Goal: Task Accomplishment & Management: Manage account settings

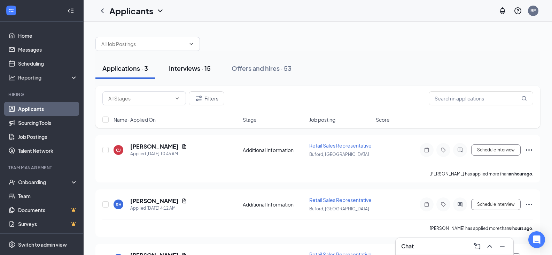
click at [194, 67] on div "Interviews · 15" at bounding box center [190, 68] width 42 height 9
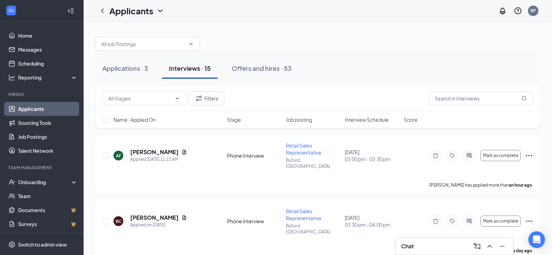
click at [368, 122] on span "Interview Schedule" at bounding box center [367, 119] width 44 height 7
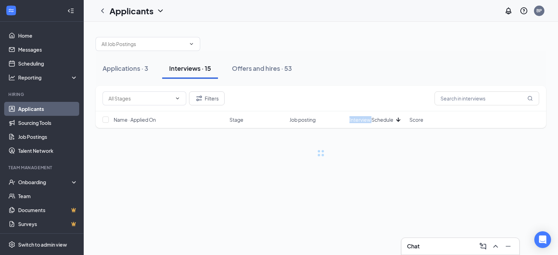
click at [368, 122] on span "Interview Schedule" at bounding box center [371, 119] width 44 height 7
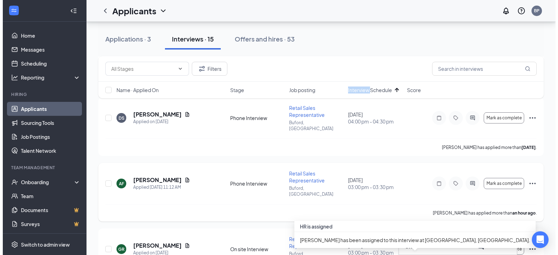
scroll to position [448, 0]
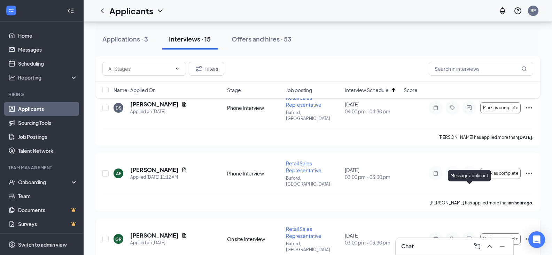
click at [471, 236] on icon "ActiveChat" at bounding box center [469, 239] width 8 height 6
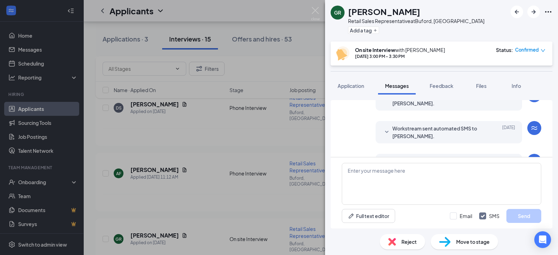
scroll to position [260, 0]
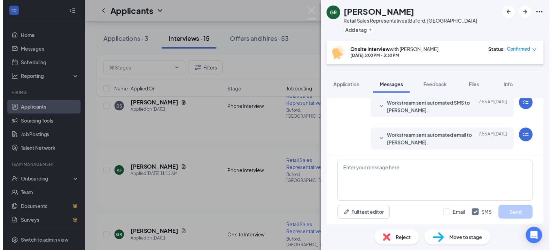
scroll to position [364, 0]
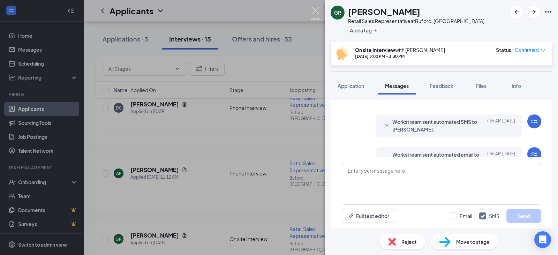
click at [314, 11] on img at bounding box center [315, 14] width 9 height 14
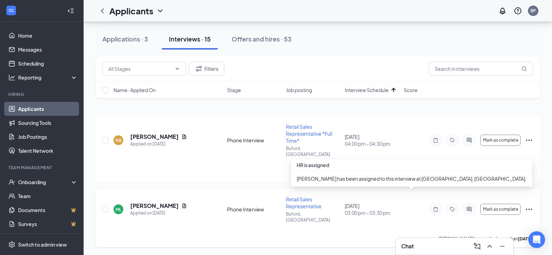
scroll to position [35, 0]
